Goal: Check status: Check status

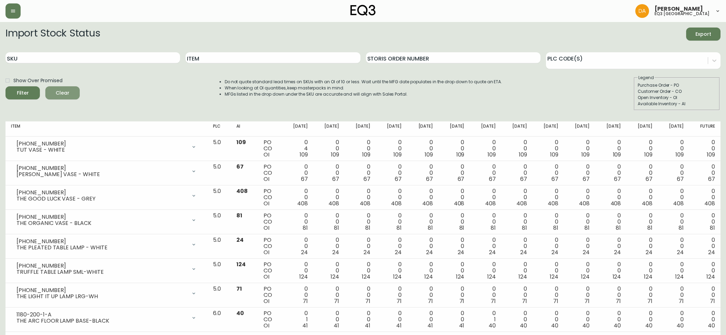
drag, startPoint x: 0, startPoint y: 0, endPoint x: 64, endPoint y: 69, distance: 94.3
click at [57, 93] on span "Clear" at bounding box center [62, 93] width 23 height 9
click at [75, 59] on input "SKU" at bounding box center [93, 57] width 176 height 11
paste input "[PHONE_NUMBER]"
type input "[PHONE_NUMBER]"
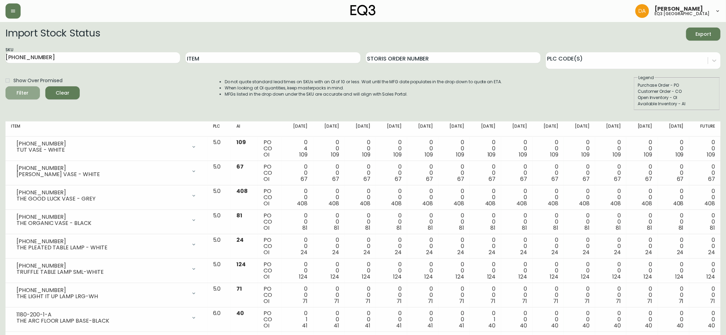
click at [15, 91] on span "Filter" at bounding box center [22, 93] width 23 height 9
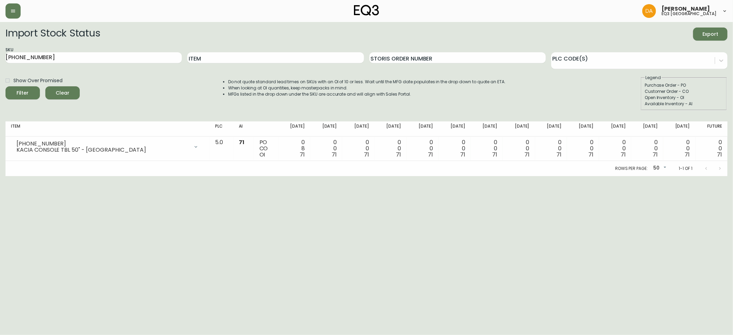
click at [683, 176] on html "[PERSON_NAME] eq3 calgary Import Stock Status Export SKU [PHONE_NUMBER] Item St…" at bounding box center [366, 88] width 733 height 176
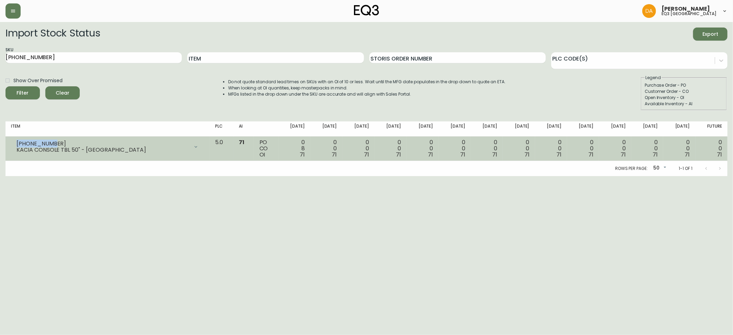
drag, startPoint x: 48, startPoint y: 142, endPoint x: 15, endPoint y: 143, distance: 33.3
click at [15, 143] on div "[PHONE_NUMBER] KACIA CONSOLE TBL 50" - [GEOGRAPHIC_DATA]" at bounding box center [107, 146] width 193 height 15
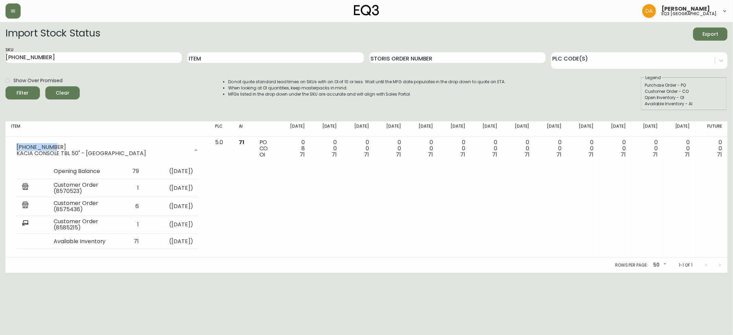
copy div "[PHONE_NUMBER]"
